Goal: Task Accomplishment & Management: Manage account settings

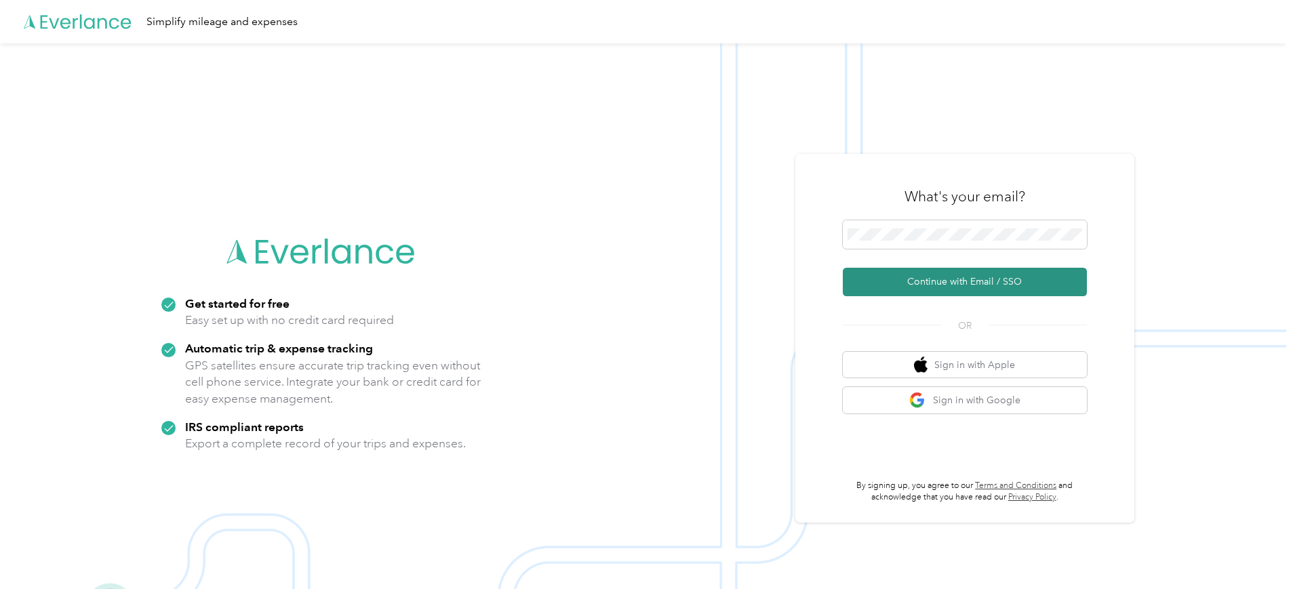
click at [980, 277] on button "Continue with Email / SSO" at bounding box center [965, 282] width 244 height 28
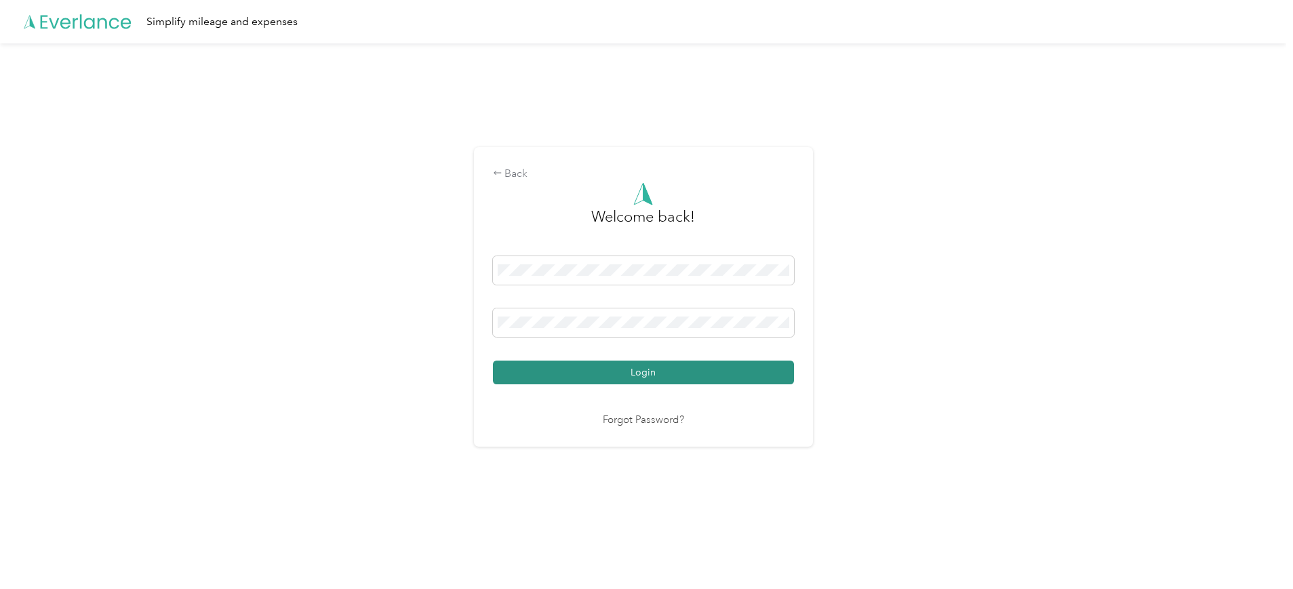
click at [633, 369] on button "Login" at bounding box center [643, 373] width 301 height 24
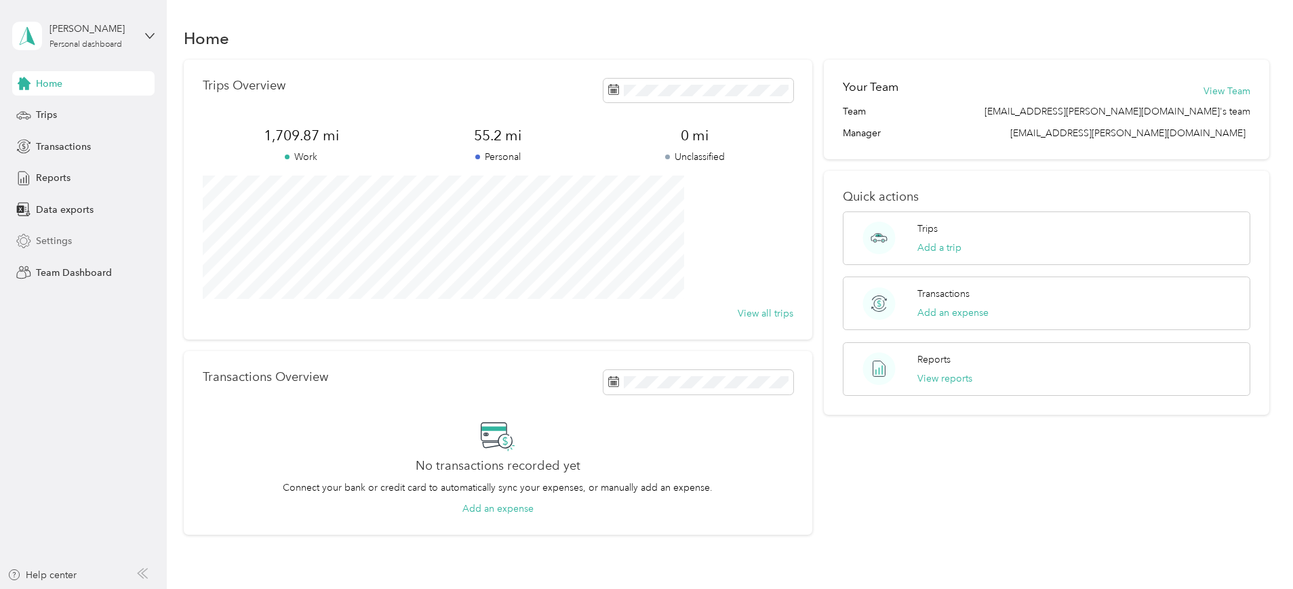
click at [63, 237] on span "Settings" at bounding box center [54, 241] width 36 height 14
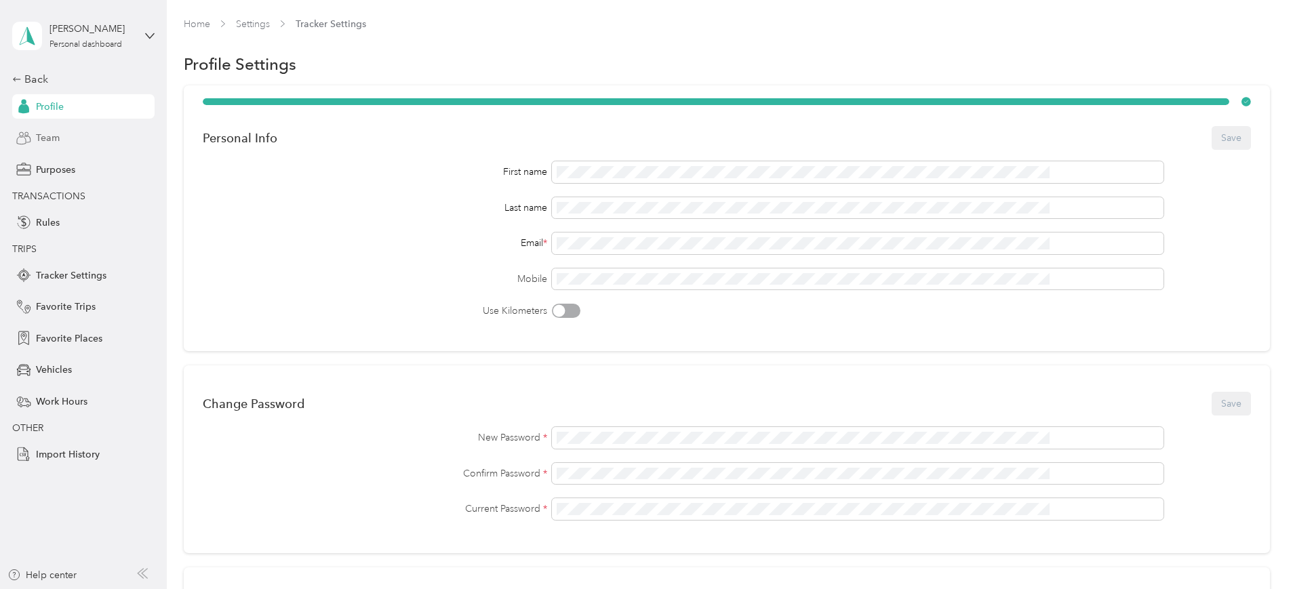
click at [52, 135] on span "Team" at bounding box center [48, 138] width 24 height 14
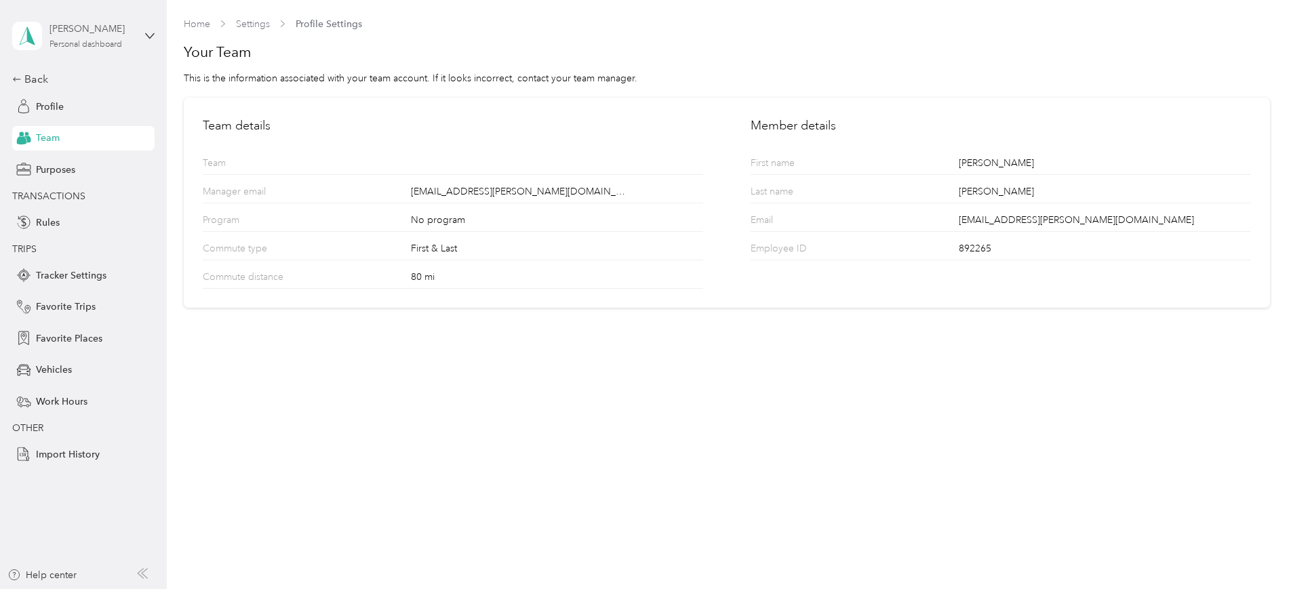
click at [96, 41] on div "Personal dashboard" at bounding box center [85, 45] width 73 height 8
click at [77, 105] on div "Team dashboard" at bounding box center [60, 111] width 73 height 14
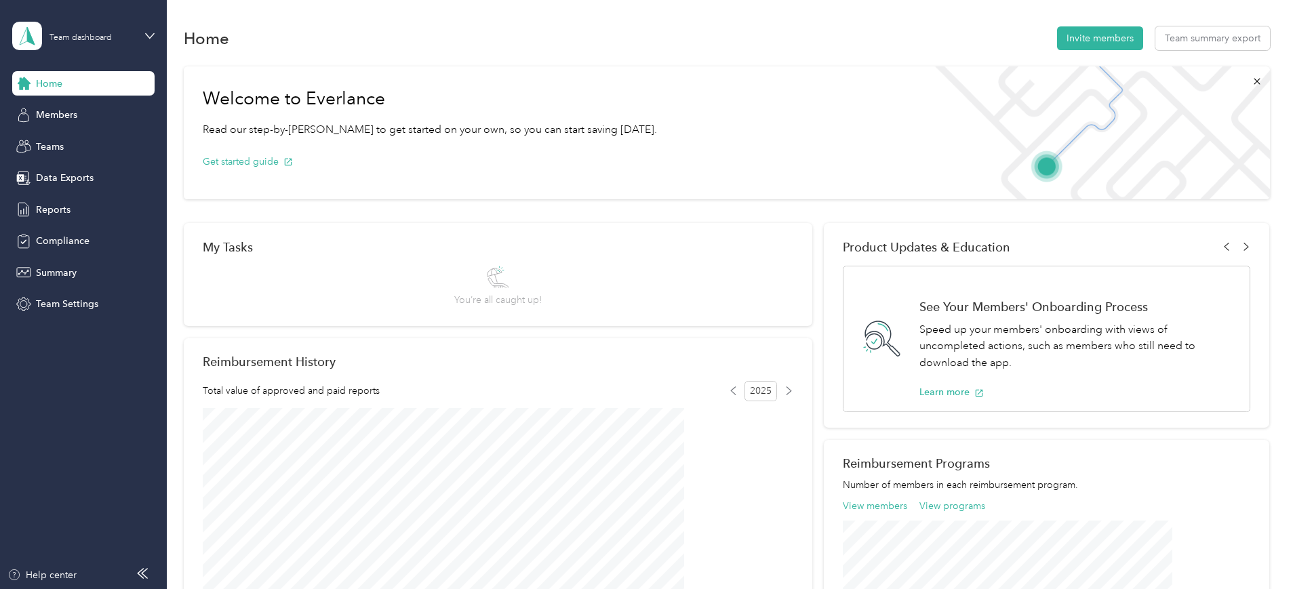
scroll to position [283, 0]
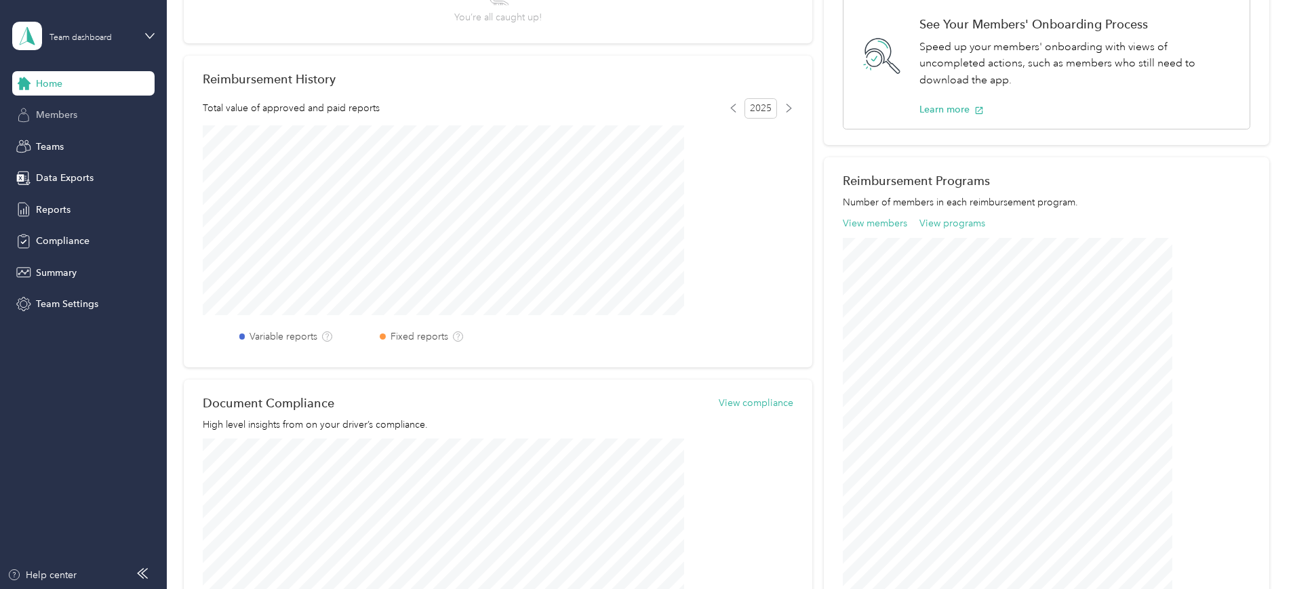
click at [71, 119] on span "Members" at bounding box center [56, 115] width 41 height 14
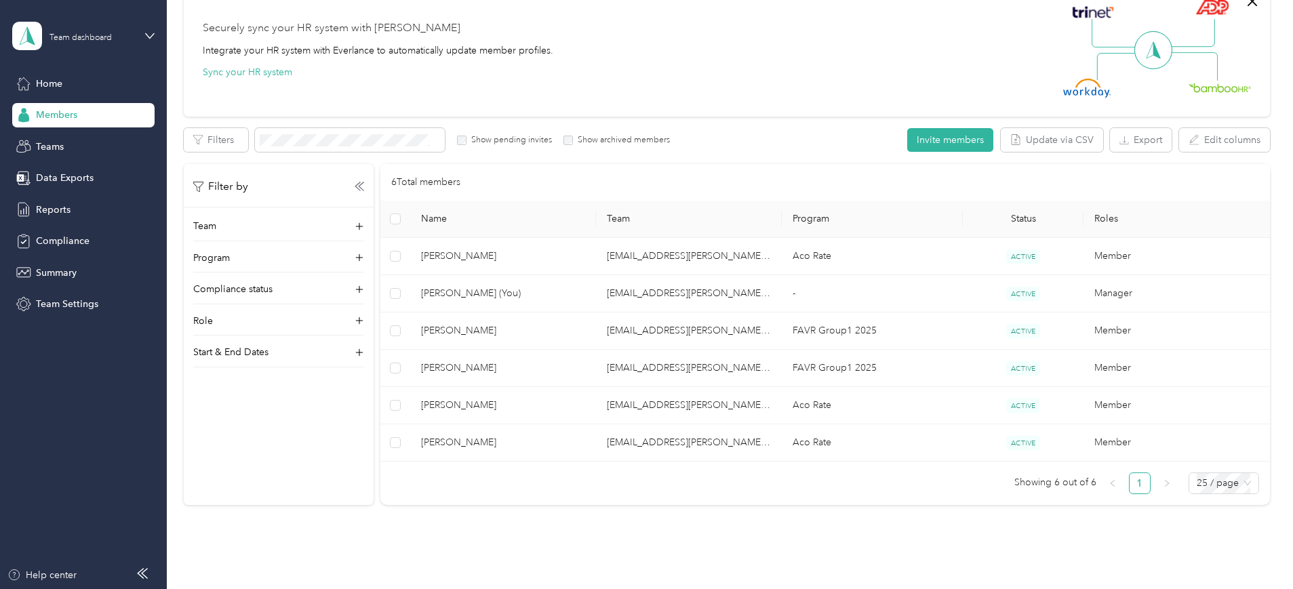
scroll to position [193, 0]
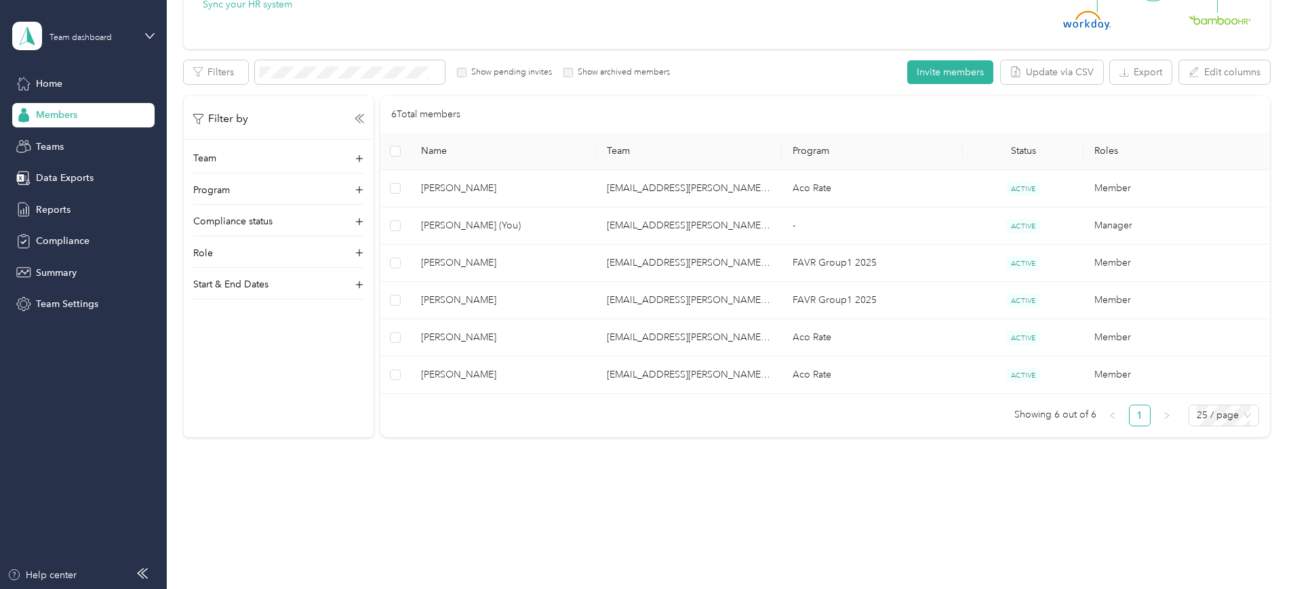
click at [184, 477] on div "Members All Members 6 Onboarding 0 NEW Securely sync your HR system with Everla…" at bounding box center [726, 164] width 1119 height 715
click at [366, 154] on icon at bounding box center [359, 159] width 14 height 14
click at [550, 516] on div "Members All Members 6 Onboarding 0 NEW Securely sync your HR system with Everla…" at bounding box center [726, 164] width 1119 height 715
click at [907, 64] on button "Invite members" at bounding box center [950, 72] width 86 height 24
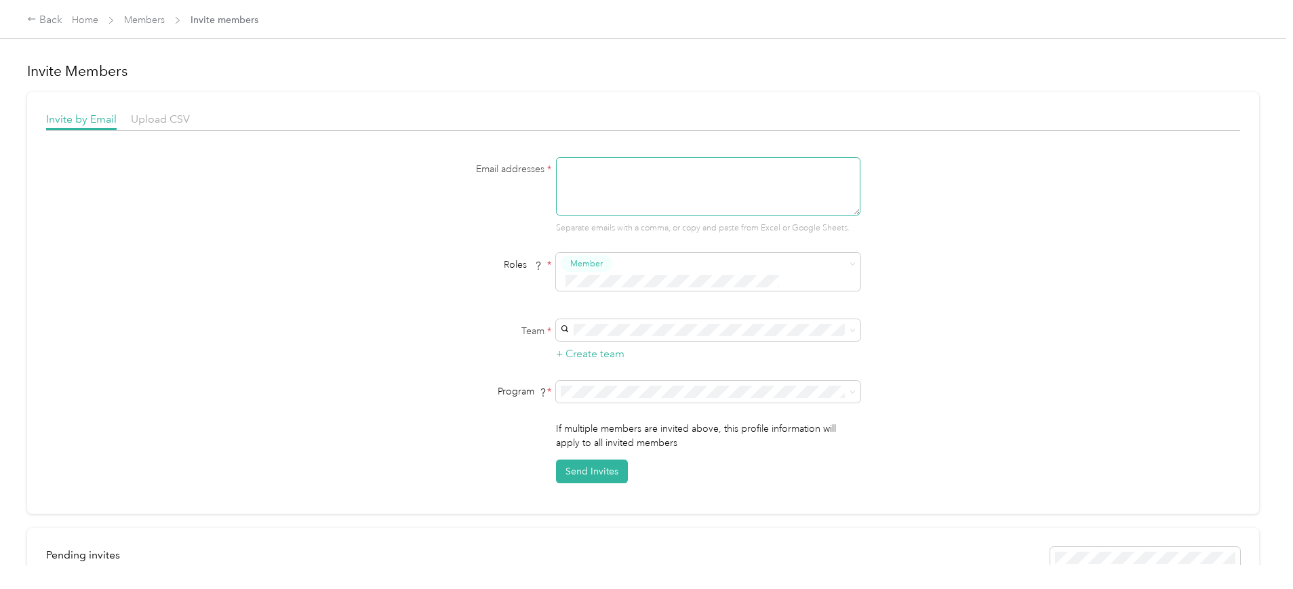
click at [608, 176] on textarea at bounding box center [708, 186] width 304 height 58
paste textarea "[EMAIL_ADDRESS][PERSON_NAME][DOMAIN_NAME]"
type textarea "[EMAIL_ADDRESS][PERSON_NAME][DOMAIN_NAME]"
click at [388, 382] on div "Program *" at bounding box center [643, 392] width 522 height 22
click at [963, 266] on div "Email addresses * [EMAIL_ADDRESS][PERSON_NAME][DOMAIN_NAME] Separate emails wit…" at bounding box center [643, 320] width 1194 height 326
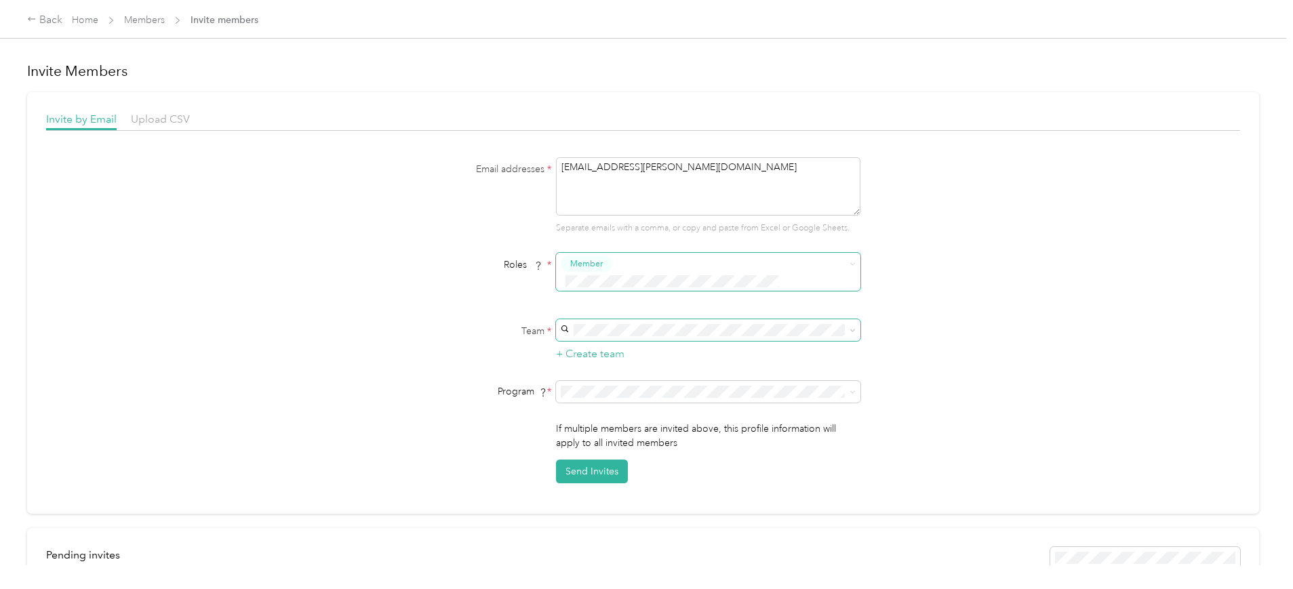
click at [850, 327] on icon at bounding box center [852, 330] width 6 height 6
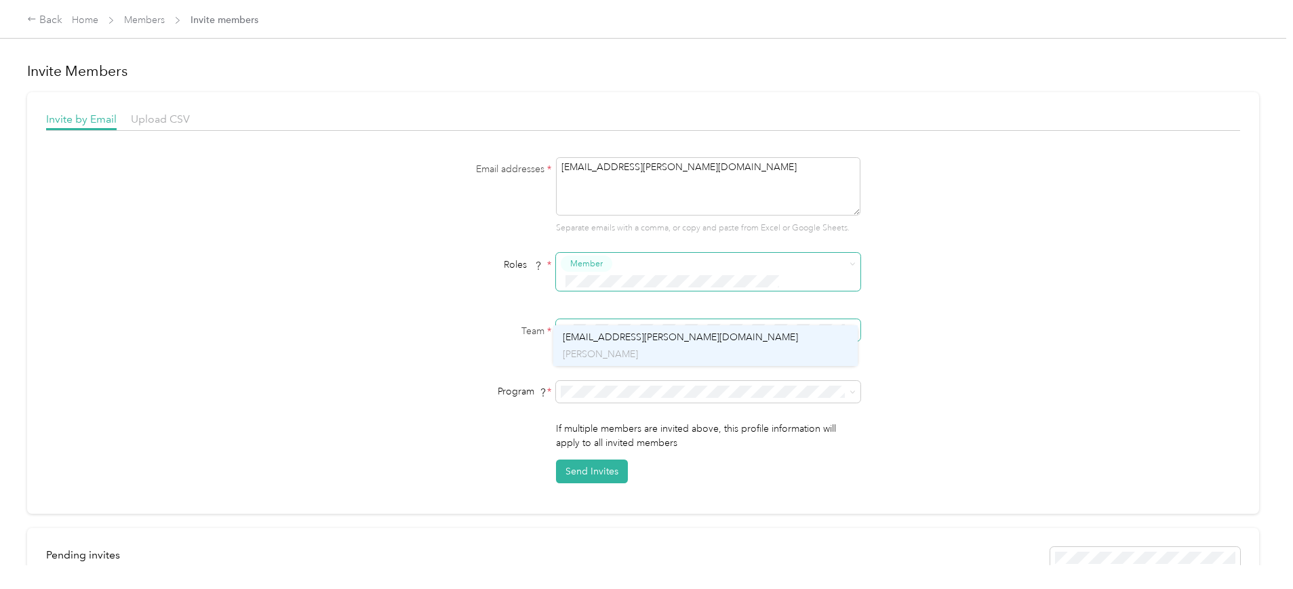
click at [706, 331] on div "[EMAIL_ADDRESS][PERSON_NAME][DOMAIN_NAME] [PERSON_NAME]" at bounding box center [705, 345] width 285 height 31
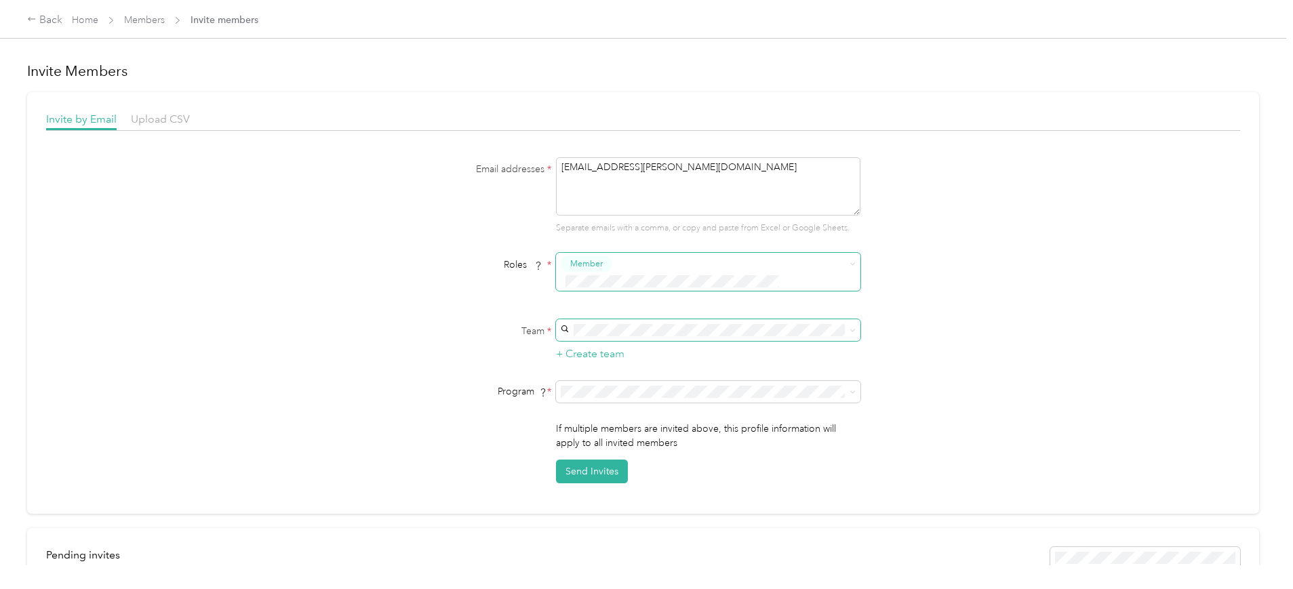
click at [921, 352] on div "Email addresses * [EMAIL_ADDRESS][PERSON_NAME][DOMAIN_NAME] Separate emails wit…" at bounding box center [643, 320] width 1194 height 326
click at [849, 389] on icon at bounding box center [852, 392] width 6 height 6
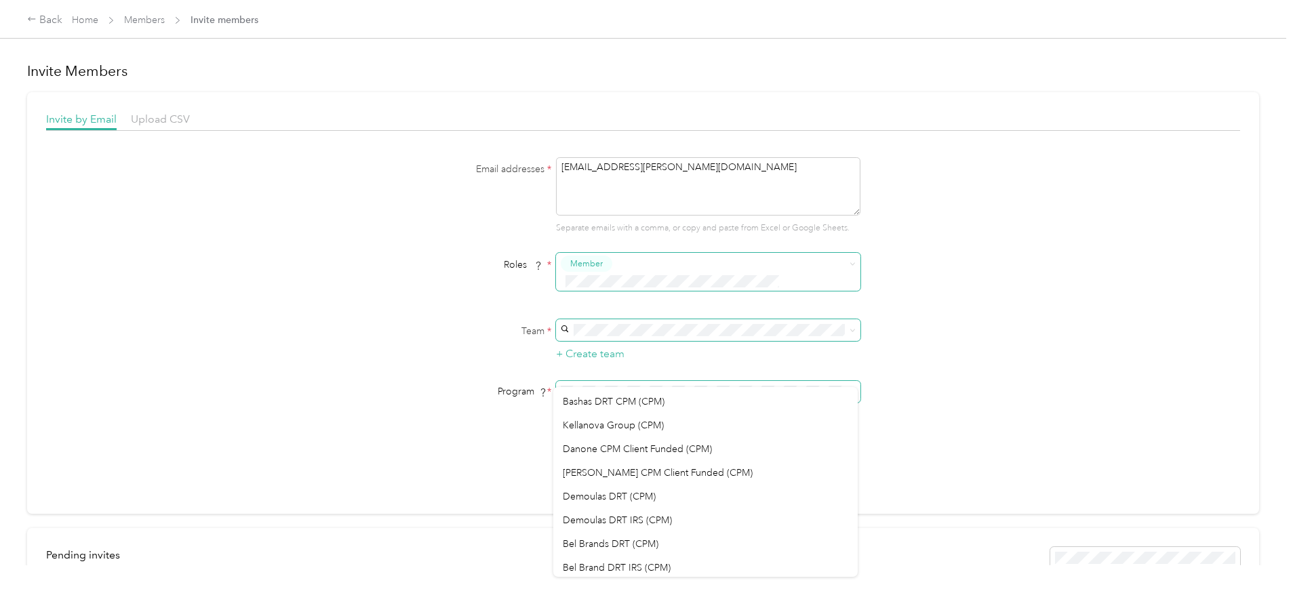
scroll to position [261, 0]
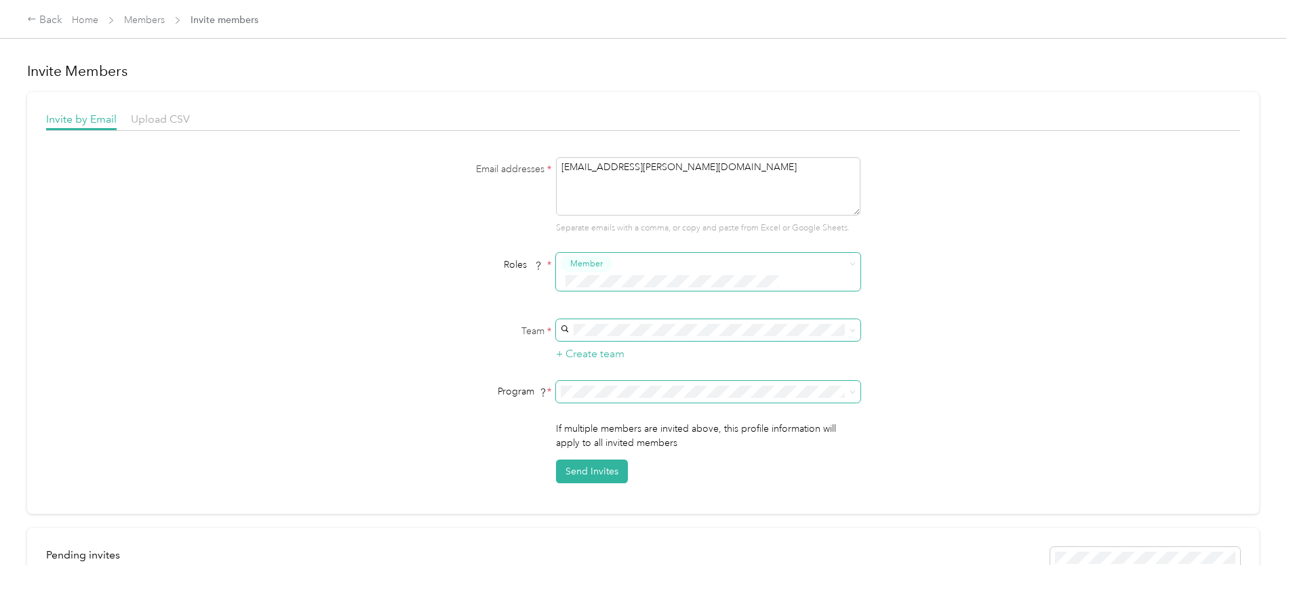
click at [770, 548] on div "FAVR Group1 2025 (FAVR)" at bounding box center [705, 555] width 285 height 14
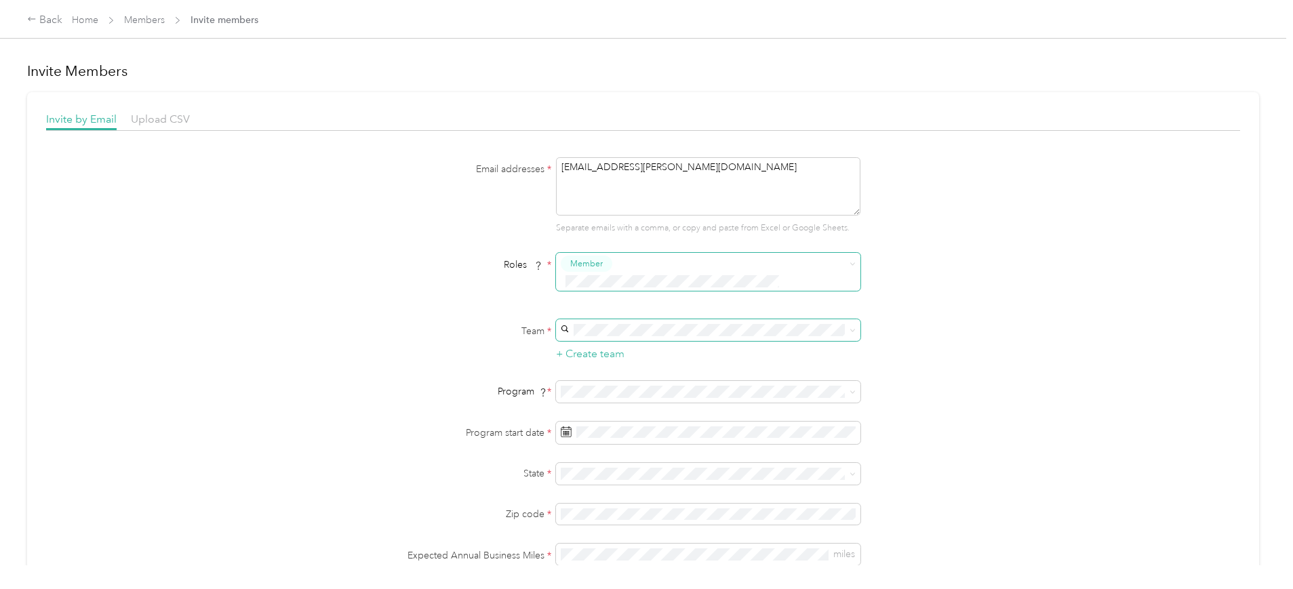
click at [934, 380] on div "Email addresses * [EMAIL_ADDRESS][PERSON_NAME][DOMAIN_NAME] Separate emails wit…" at bounding box center [643, 410] width 1194 height 506
click at [908, 319] on div "Email addresses * [EMAIL_ADDRESS][PERSON_NAME][DOMAIN_NAME] Separate emails wit…" at bounding box center [643, 410] width 1194 height 506
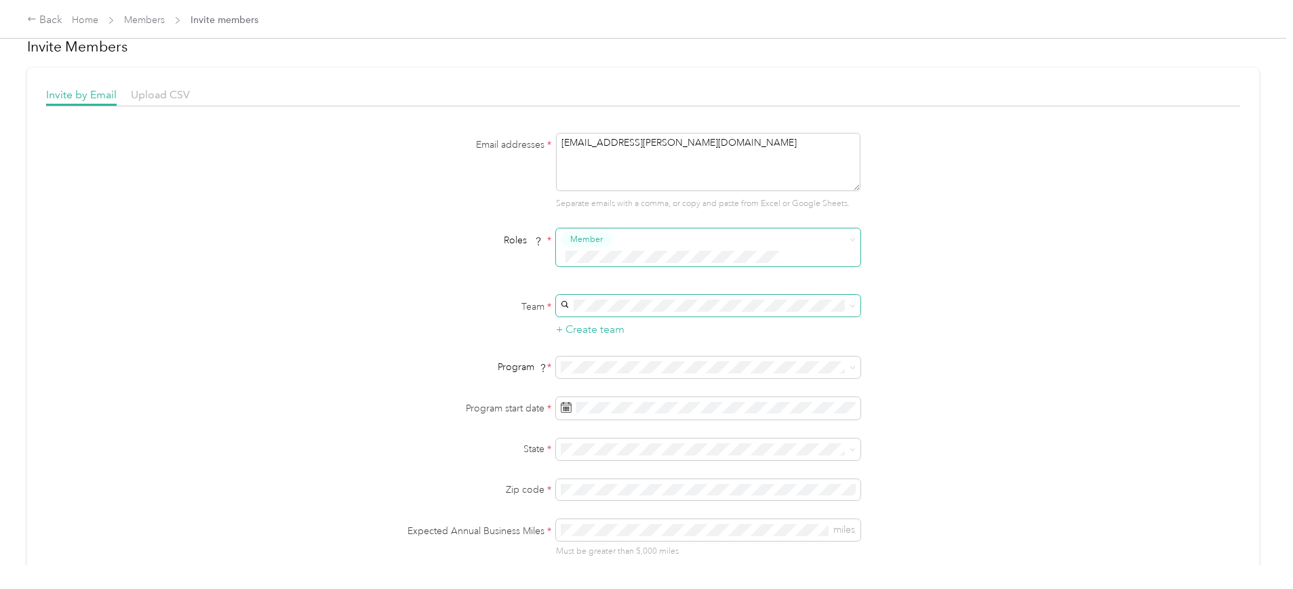
scroll to position [0, 0]
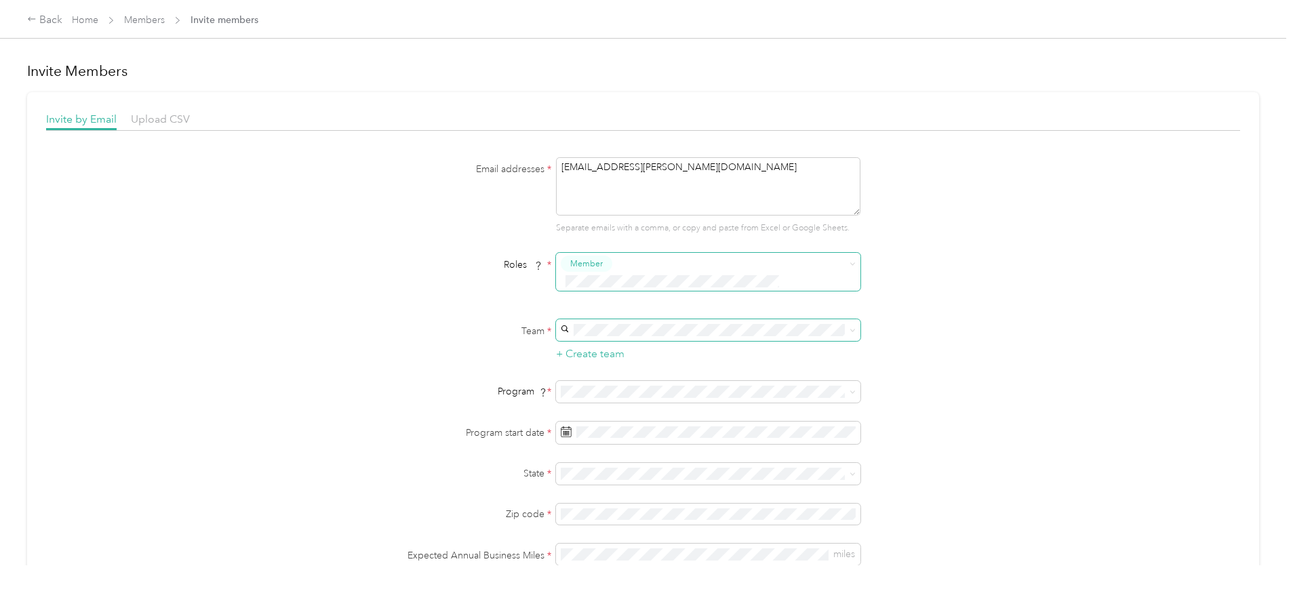
click at [264, 390] on div "Email addresses * [EMAIL_ADDRESS][PERSON_NAME][DOMAIN_NAME] Separate emails wit…" at bounding box center [643, 410] width 1194 height 506
click at [264, 389] on div "Email addresses * [EMAIL_ADDRESS][PERSON_NAME][DOMAIN_NAME] Separate emails wit…" at bounding box center [643, 410] width 1194 height 506
click at [165, 21] on link "Members" at bounding box center [144, 20] width 41 height 12
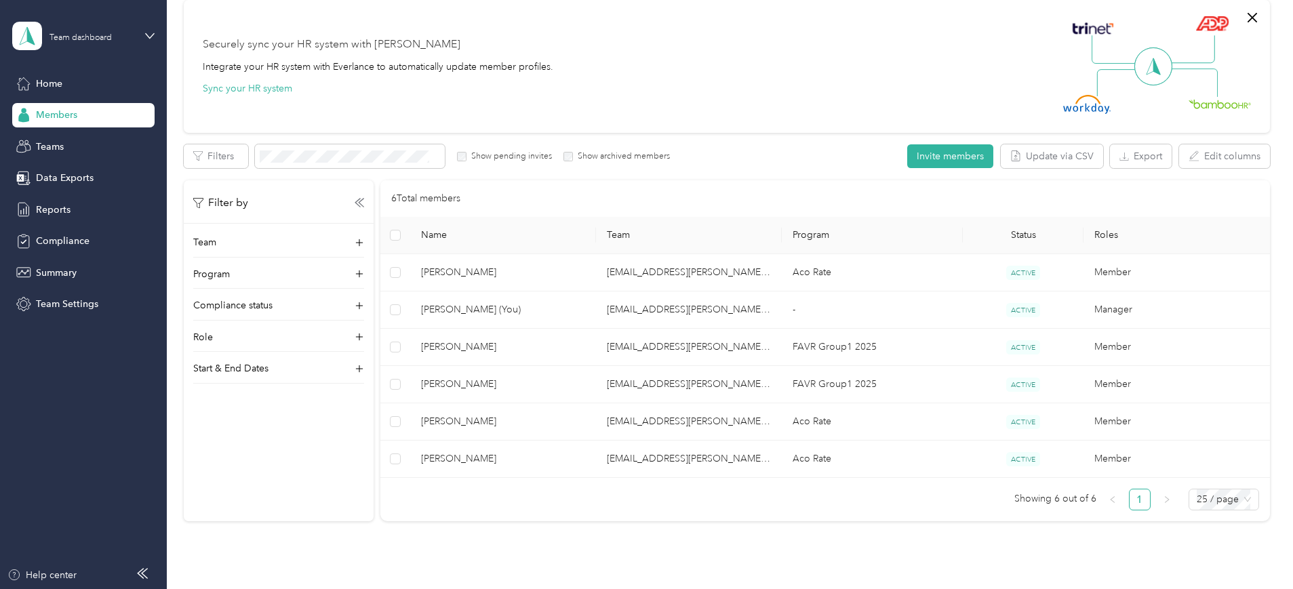
scroll to position [193, 0]
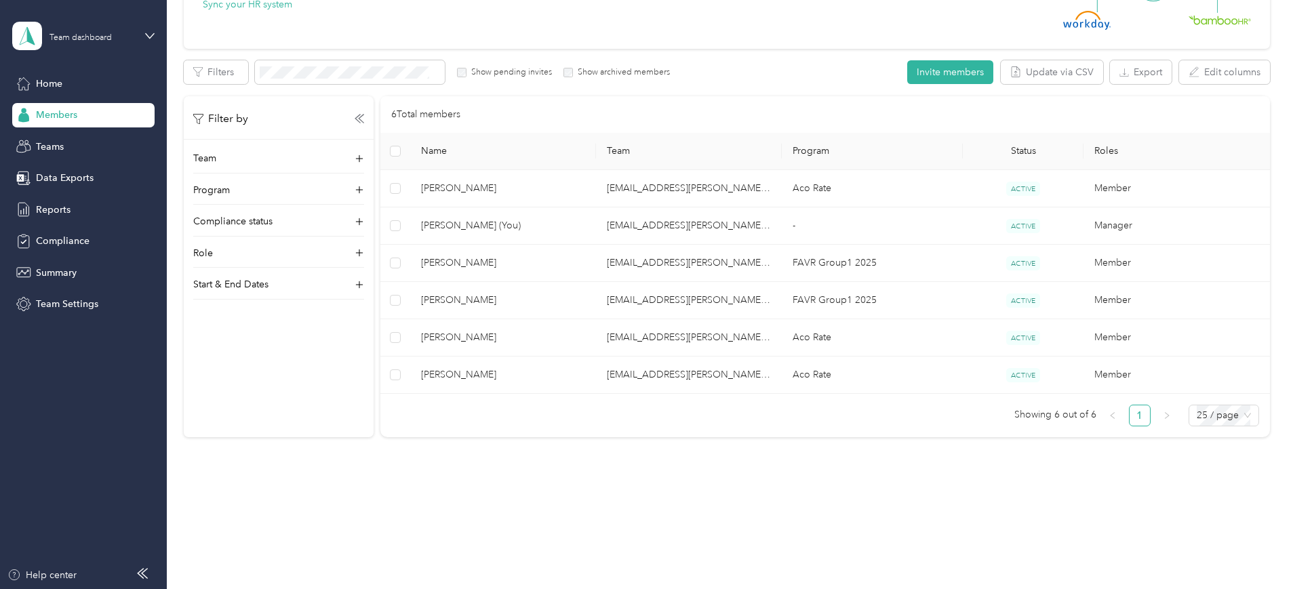
click at [213, 300] on div "All Members 6 Onboarding 0 NEW Securely sync your HR system with Everlance Inte…" at bounding box center [727, 158] width 1086 height 582
click at [227, 426] on div "All Members 6 Onboarding 0 NEW Securely sync your HR system with Everlance Inte…" at bounding box center [727, 158] width 1086 height 582
click at [640, 500] on div "Members All Members 6 Onboarding 0 NEW Securely sync your HR system with Everla…" at bounding box center [726, 164] width 1119 height 715
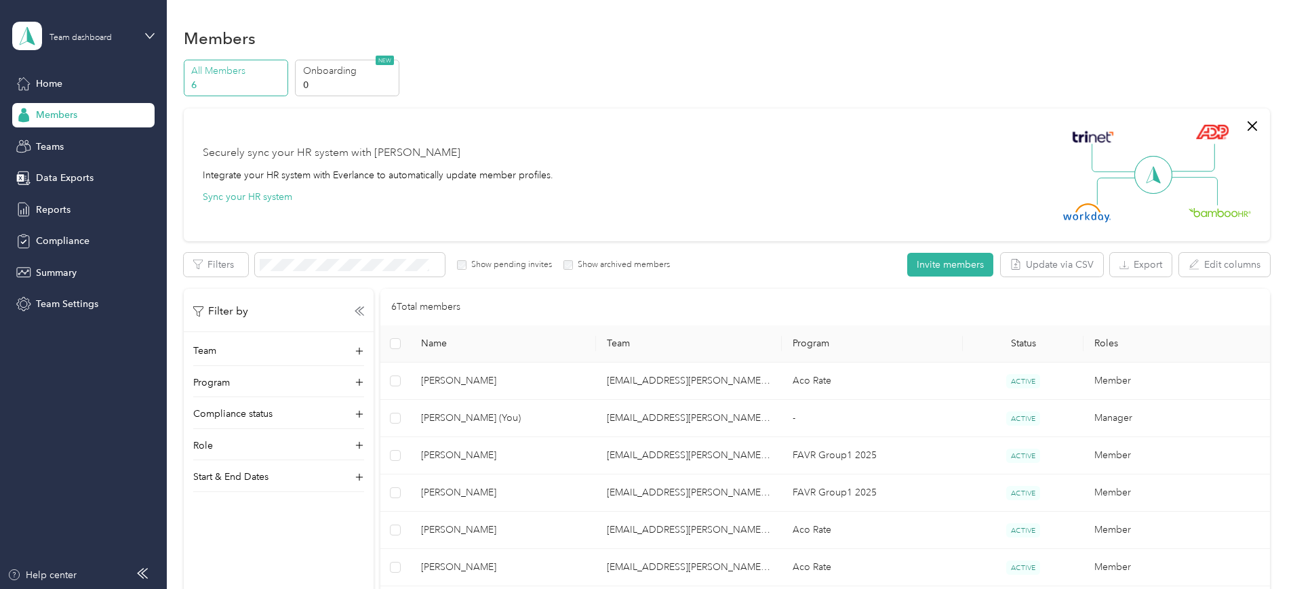
click at [553, 150] on div "Securely sync your HR system with Everlance Integrate your HR system with Everl…" at bounding box center [378, 174] width 350 height 59
click at [292, 193] on button "Sync your HR system" at bounding box center [247, 197] width 89 height 14
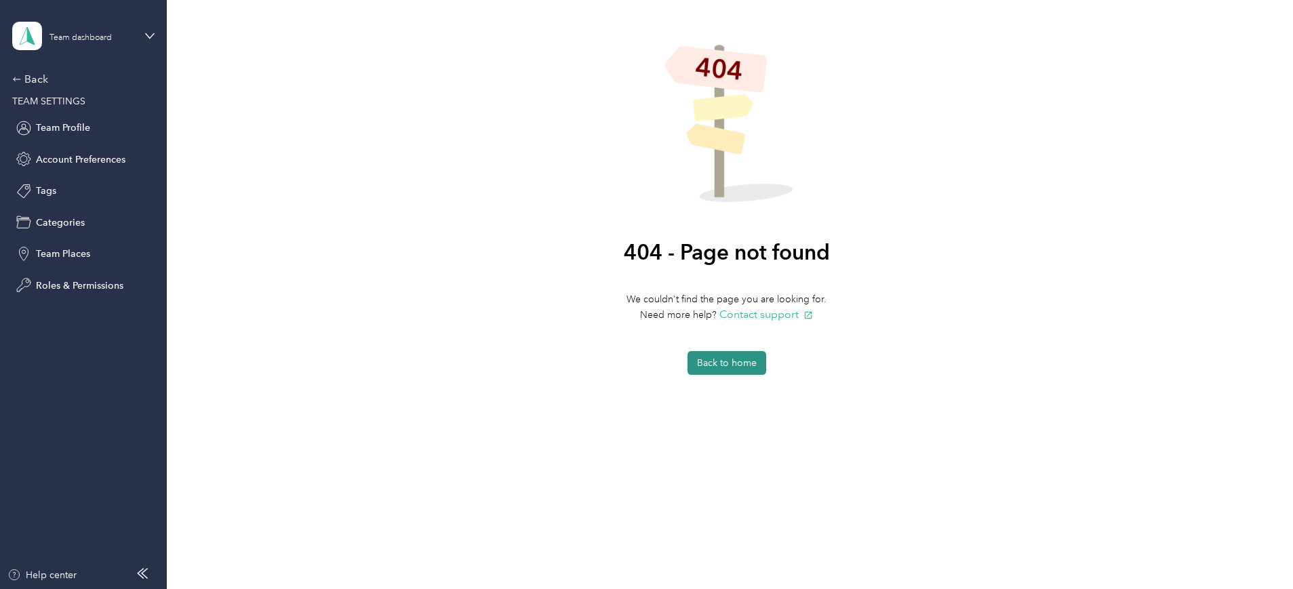
click at [738, 361] on button "Back to home" at bounding box center [726, 363] width 79 height 24
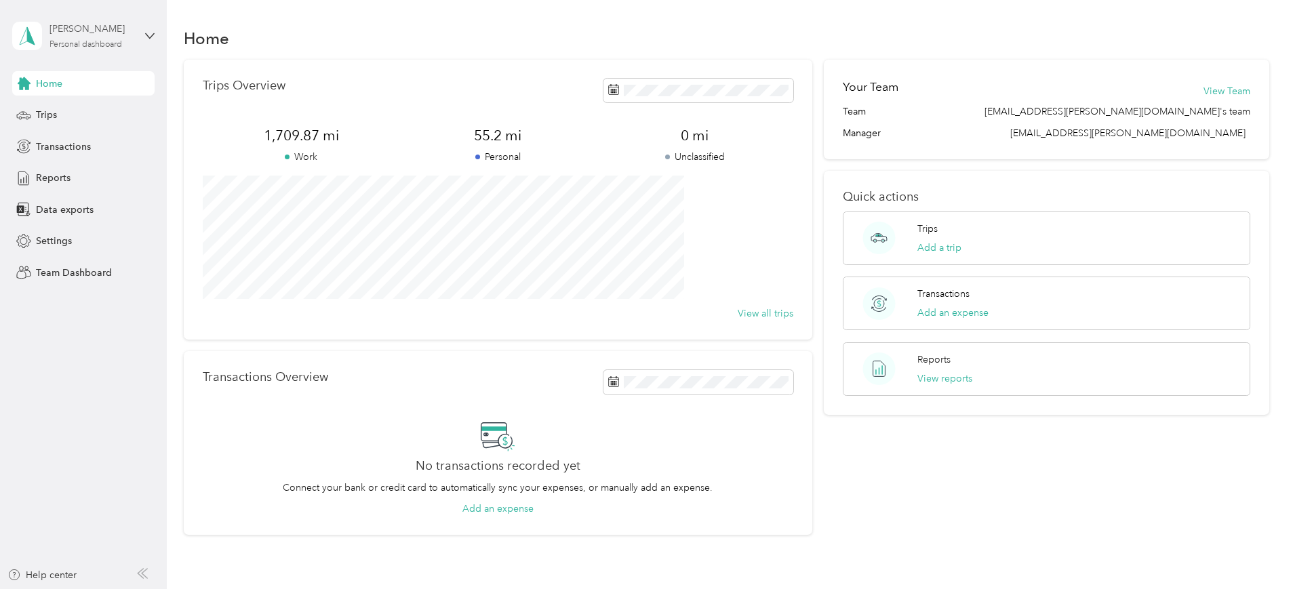
click at [78, 41] on div "Personal dashboard" at bounding box center [85, 45] width 73 height 8
click at [87, 113] on div "Team dashboard" at bounding box center [60, 111] width 73 height 14
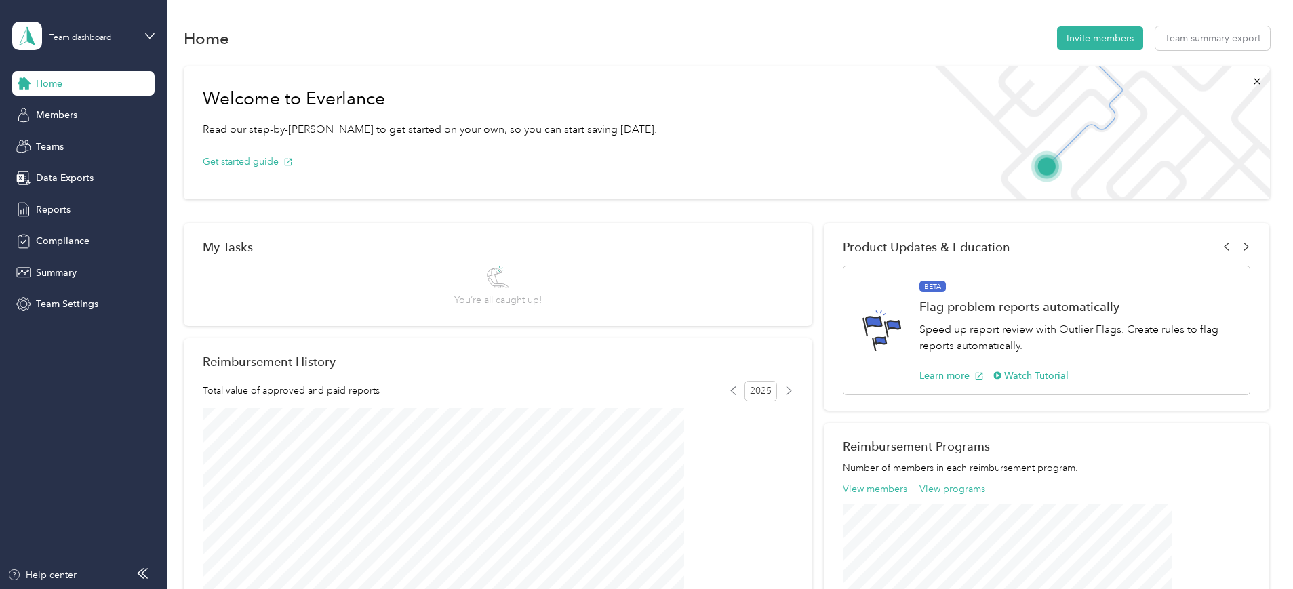
click at [1217, 147] on div "Welcome to Everlance Read our step-by-[PERSON_NAME] to get started on your own,…" at bounding box center [727, 559] width 1086 height 999
